Goal: Task Accomplishment & Management: Manage account settings

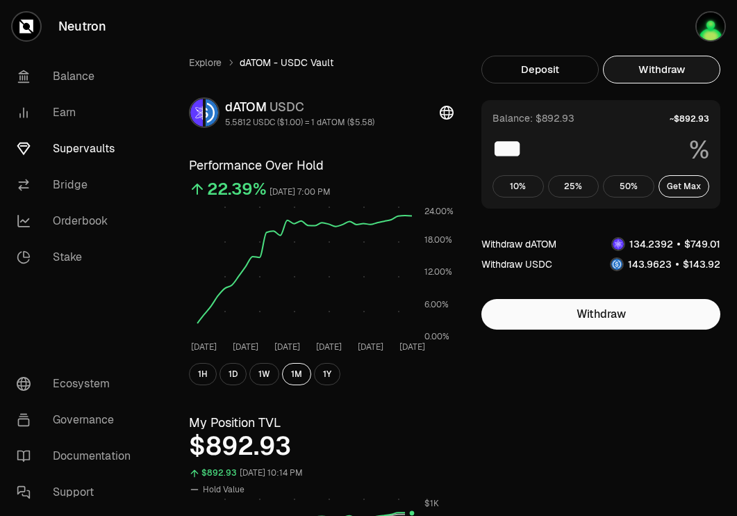
scroll to position [222, 0]
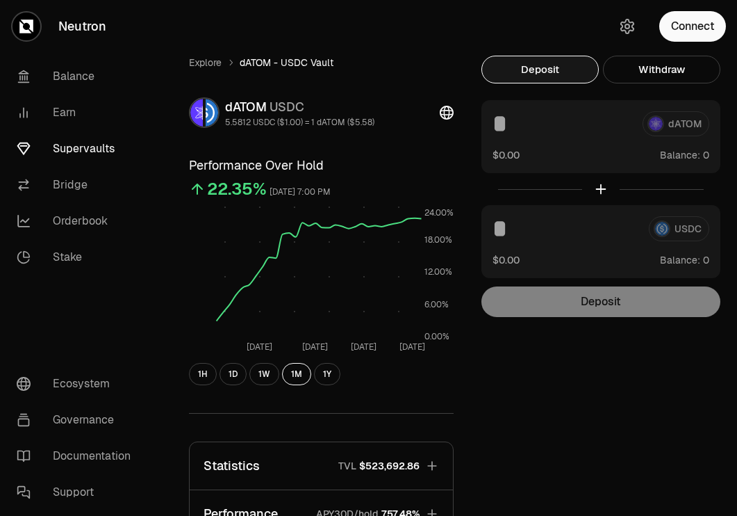
click at [693, 12] on button "Connect" at bounding box center [692, 26] width 67 height 31
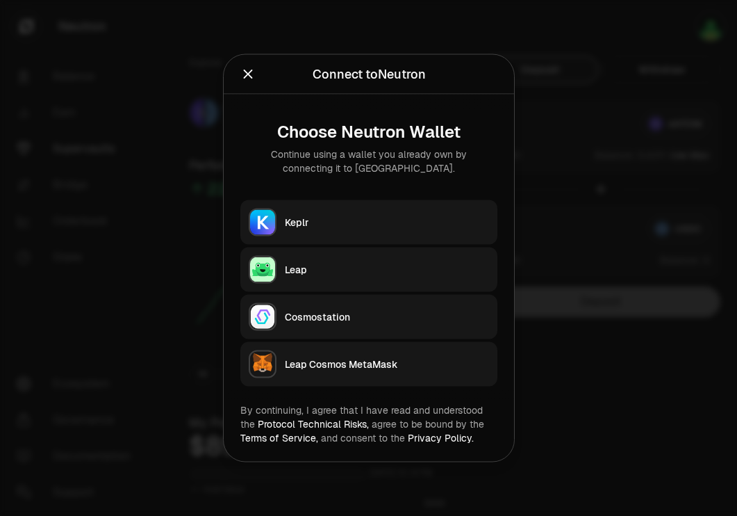
click at [431, 225] on div "Keplr" at bounding box center [387, 222] width 204 height 14
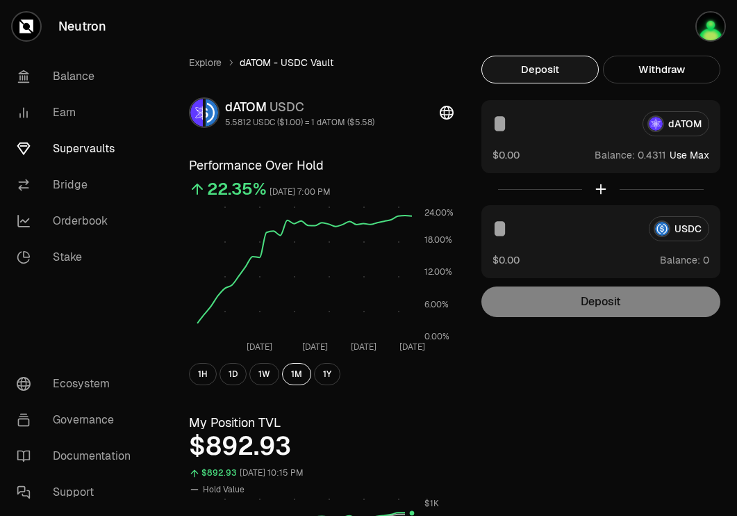
click at [76, 149] on link "Supervaults" at bounding box center [78, 149] width 145 height 36
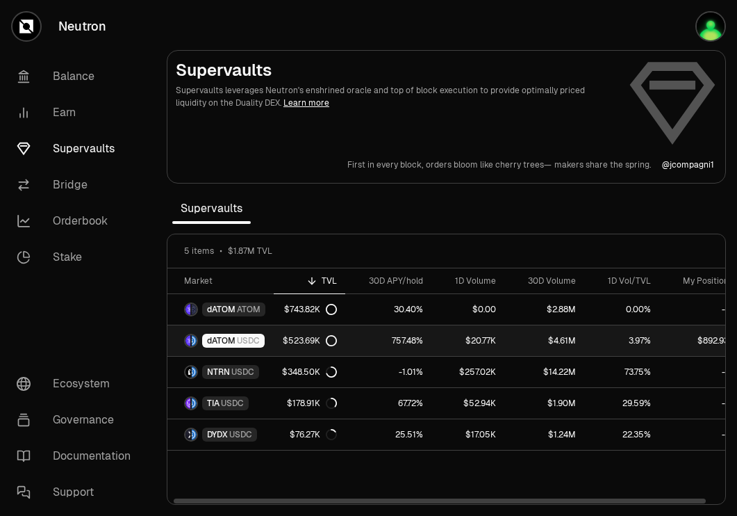
click at [316, 336] on div "$523.69K" at bounding box center [310, 340] width 54 height 11
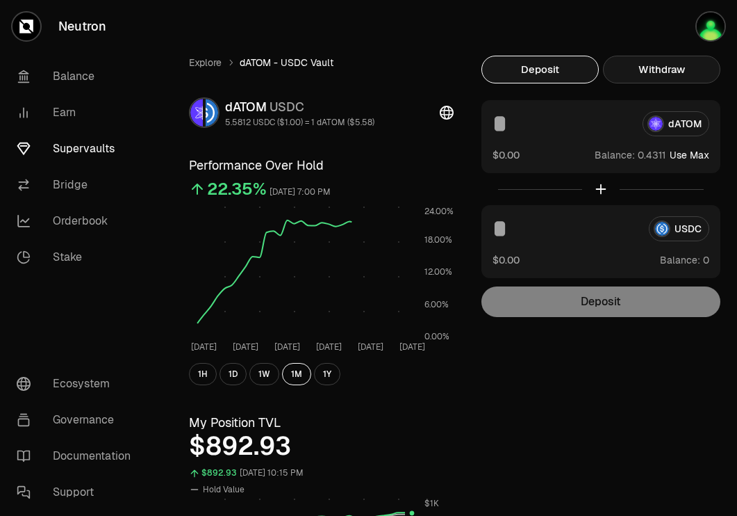
click at [658, 76] on button "Withdraw" at bounding box center [661, 70] width 117 height 28
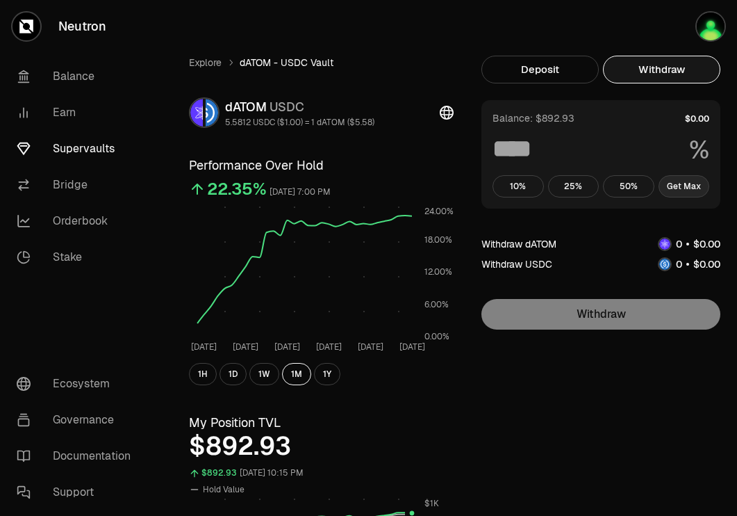
click at [682, 185] on button "Get Max" at bounding box center [684, 186] width 51 height 22
type input "***"
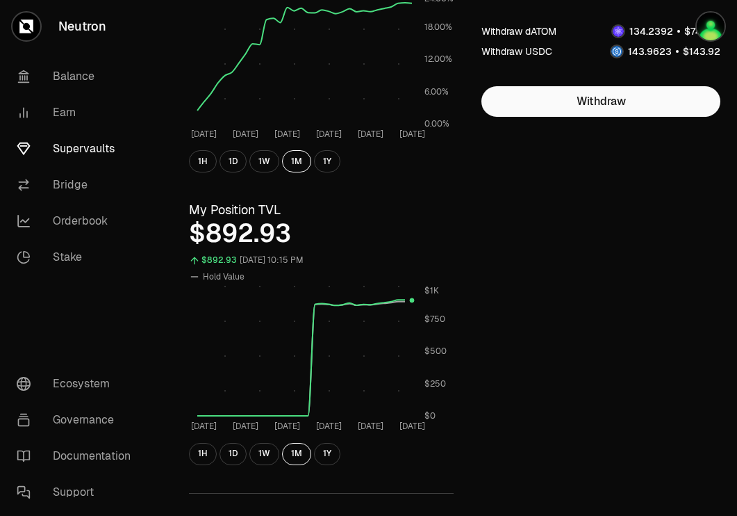
scroll to position [214, 0]
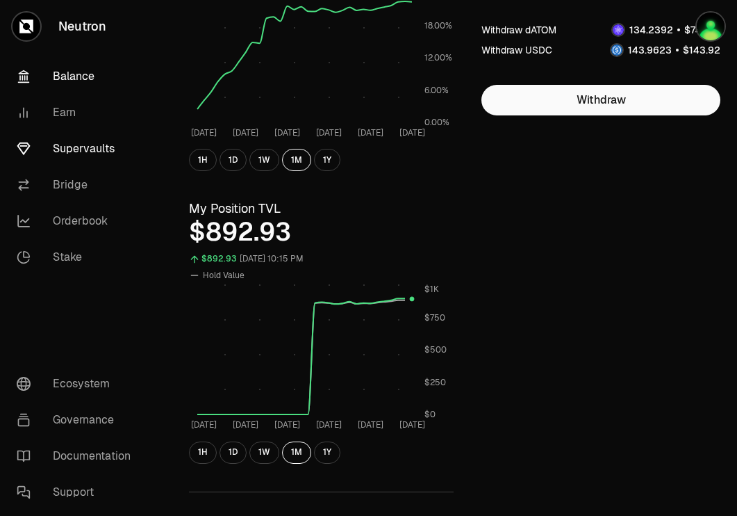
click at [81, 76] on link "Balance" at bounding box center [78, 76] width 145 height 36
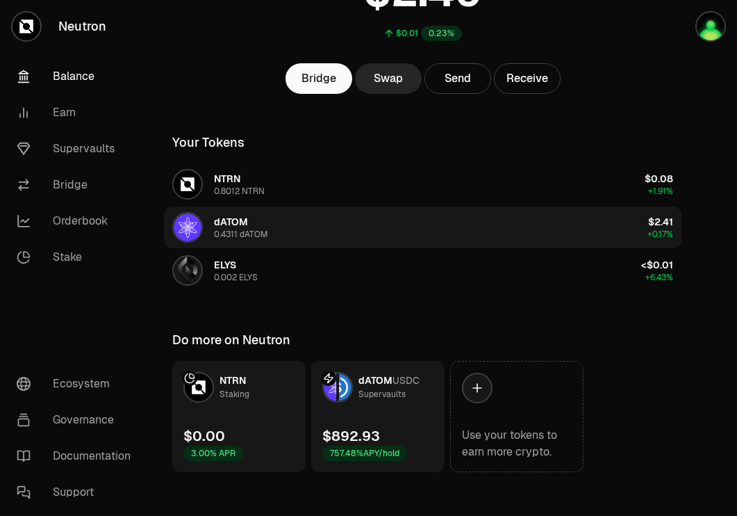
scroll to position [154, 0]
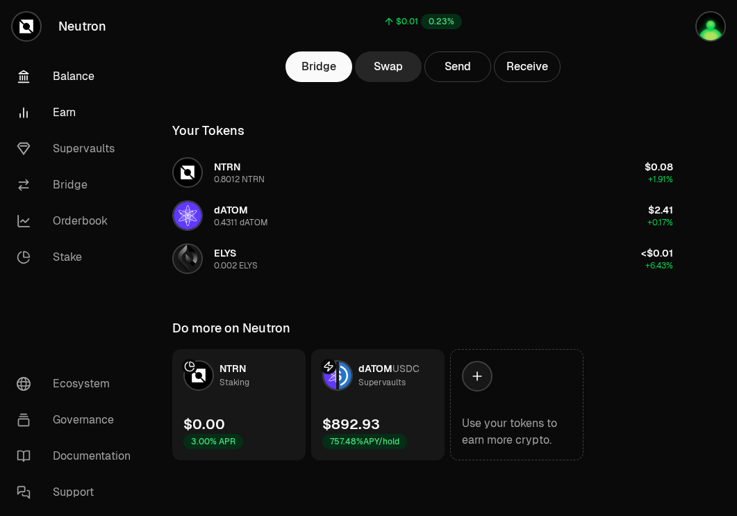
click at [60, 114] on link "Earn" at bounding box center [78, 113] width 145 height 36
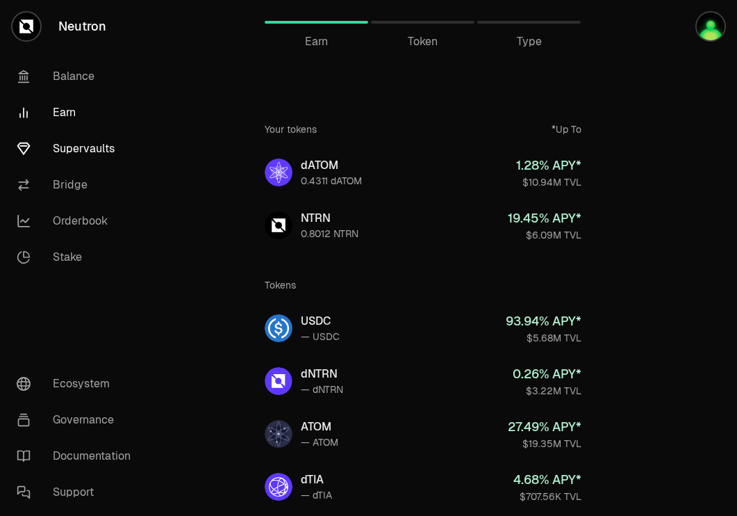
click at [81, 150] on link "Supervaults" at bounding box center [78, 149] width 145 height 36
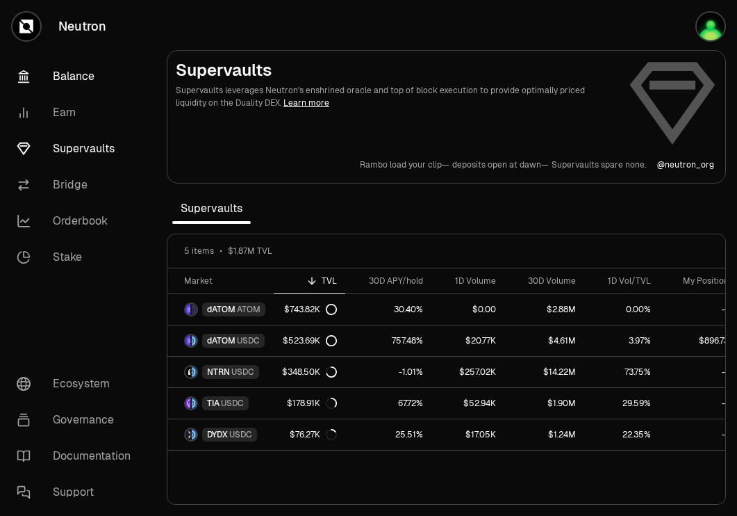
click at [91, 73] on link "Balance" at bounding box center [78, 76] width 145 height 36
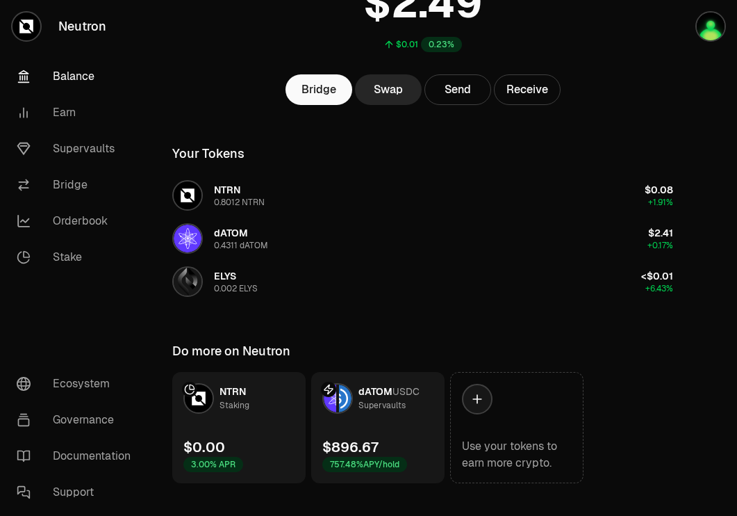
scroll to position [101, 0]
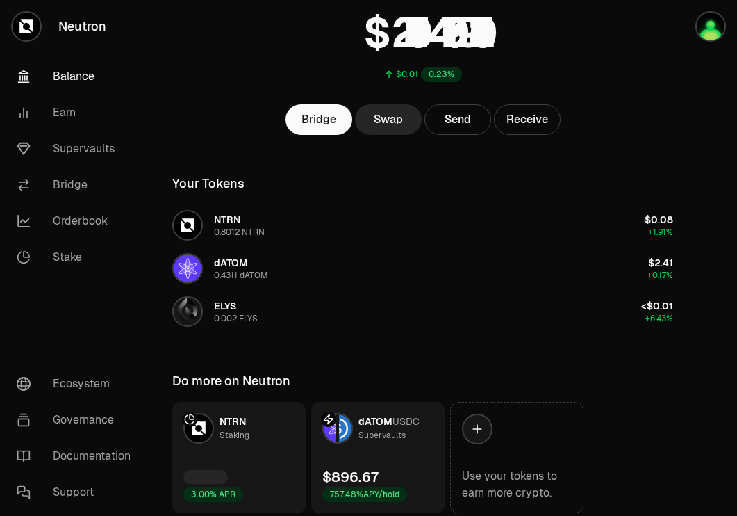
scroll to position [154, 0]
